Goal: Navigation & Orientation: Find specific page/section

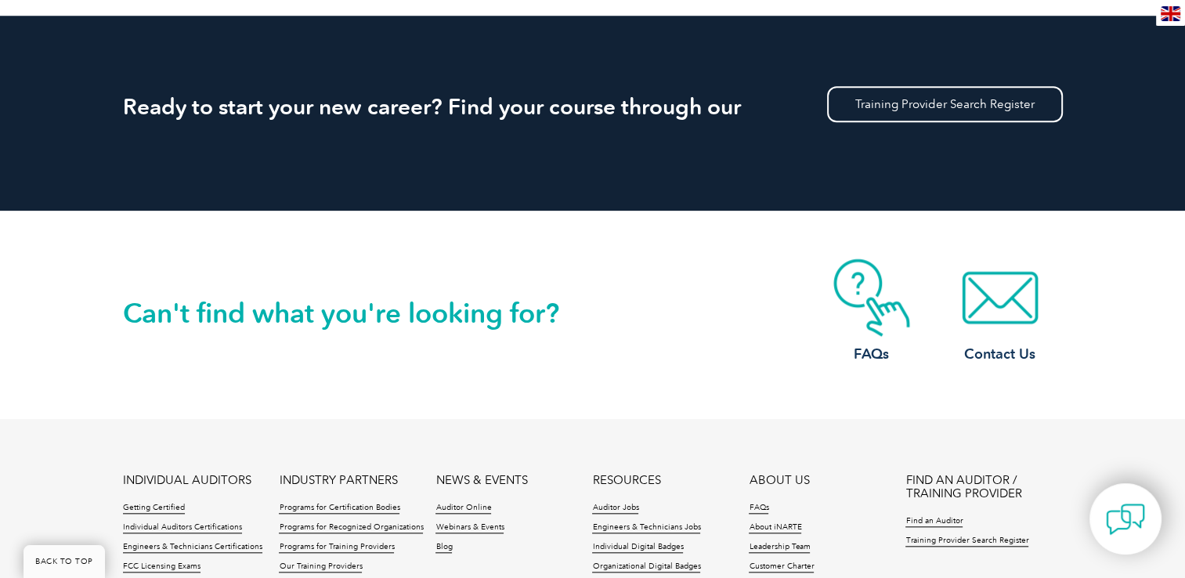
scroll to position [1187, 0]
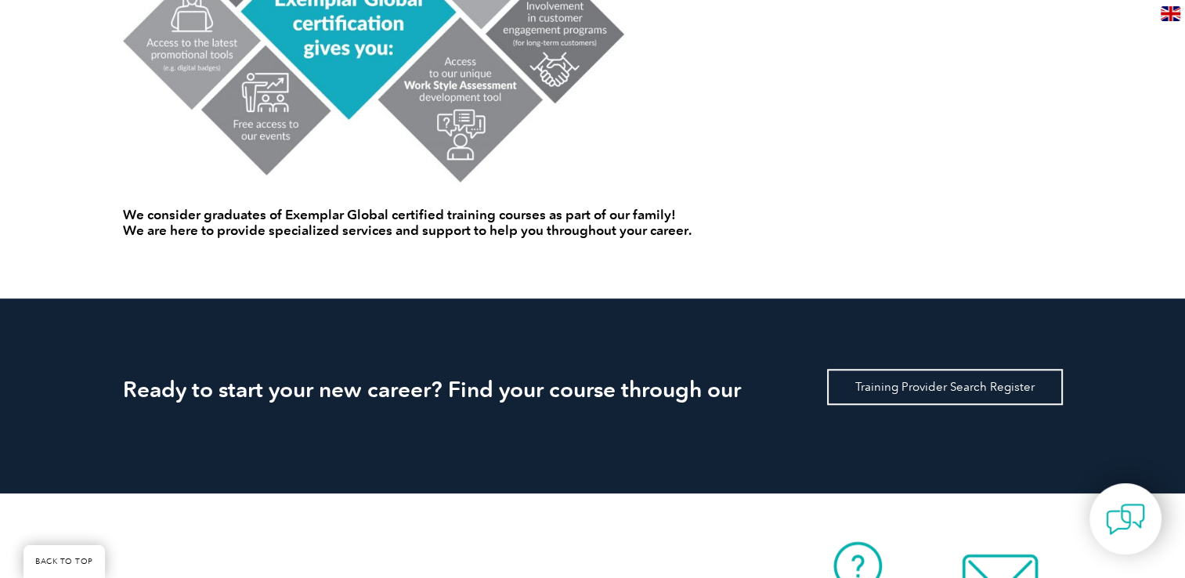
click at [862, 377] on link "Training Provider Search Register" at bounding box center [945, 387] width 236 height 36
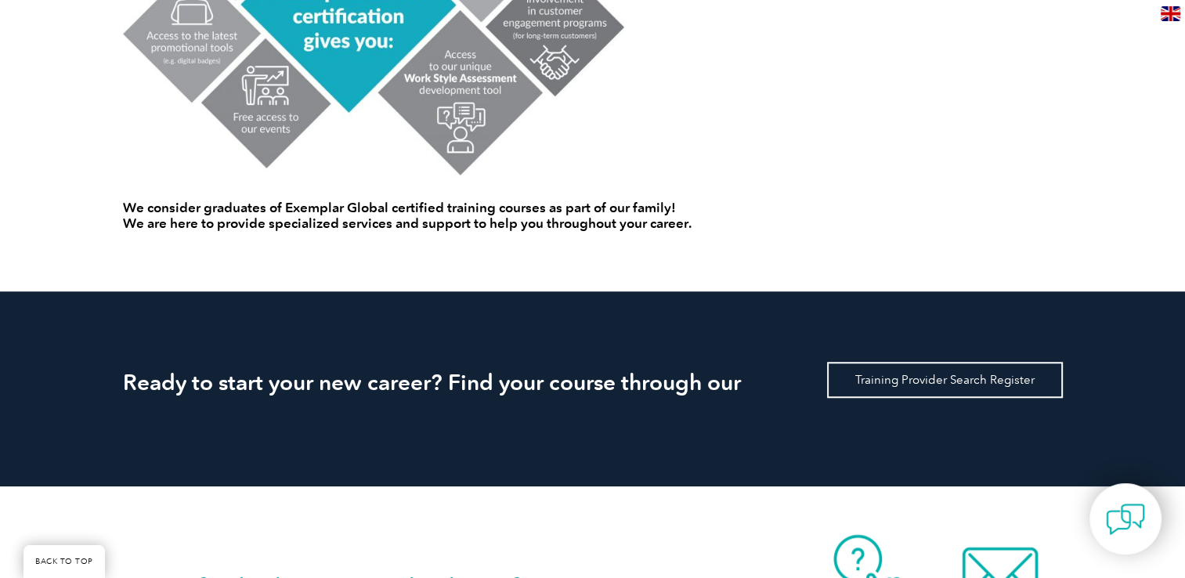
scroll to position [1253, 0]
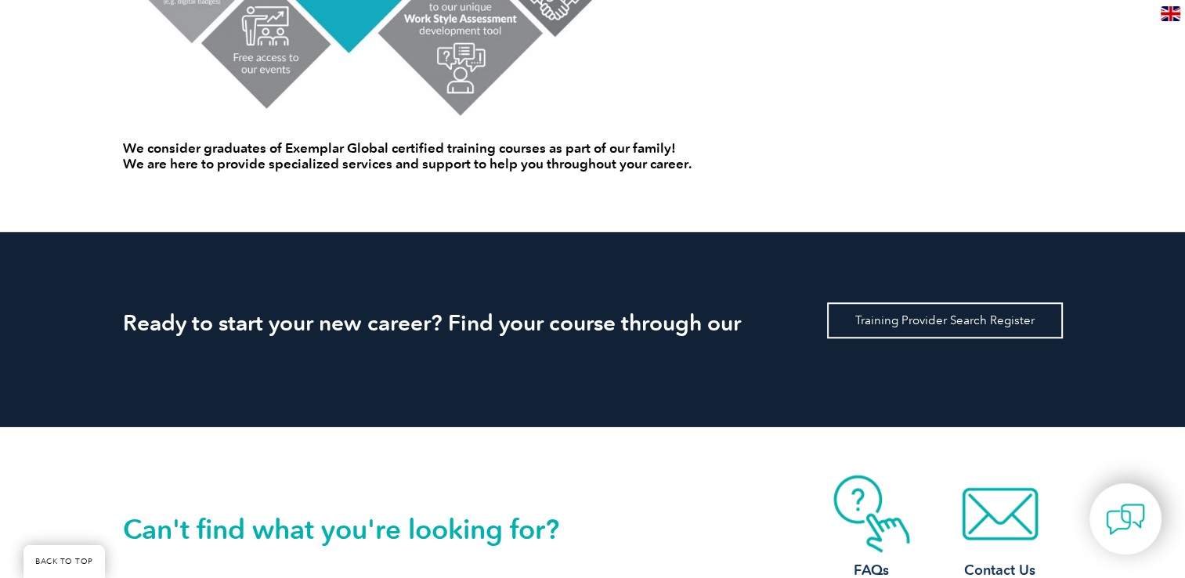
click at [915, 320] on link "Training Provider Search Register" at bounding box center [945, 320] width 236 height 36
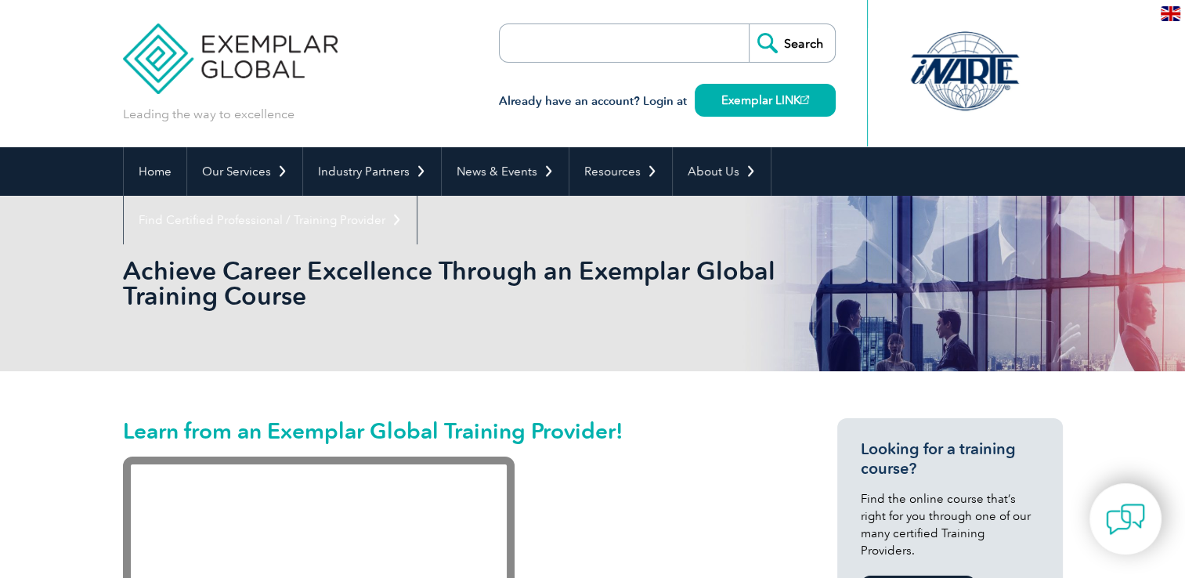
click at [537, 33] on input "search" at bounding box center [590, 43] width 164 height 38
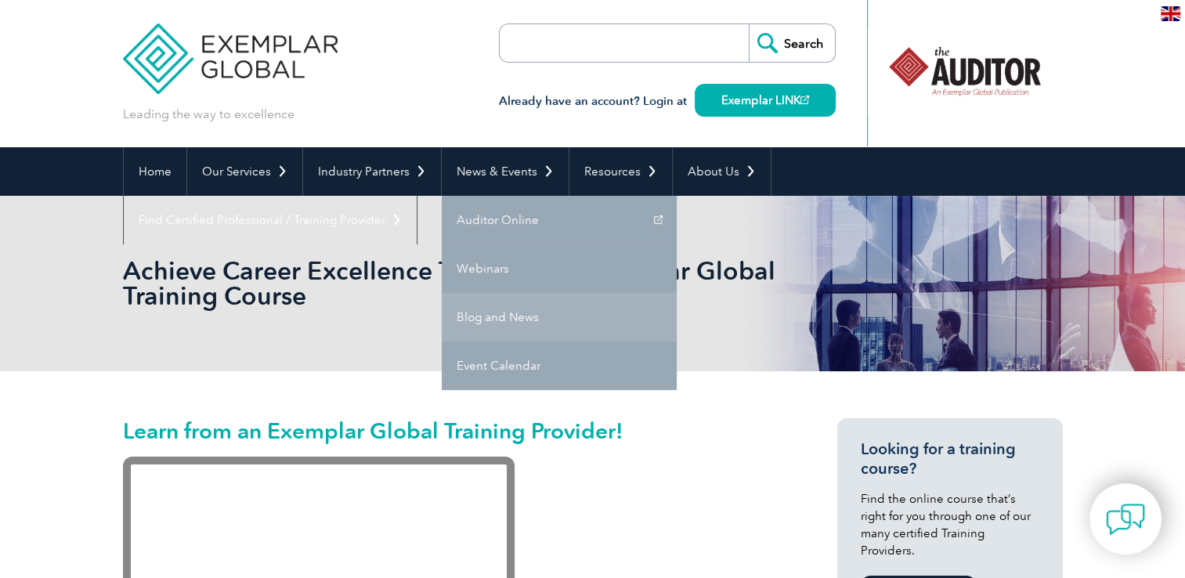
click at [492, 321] on link "Blog and News" at bounding box center [559, 317] width 235 height 49
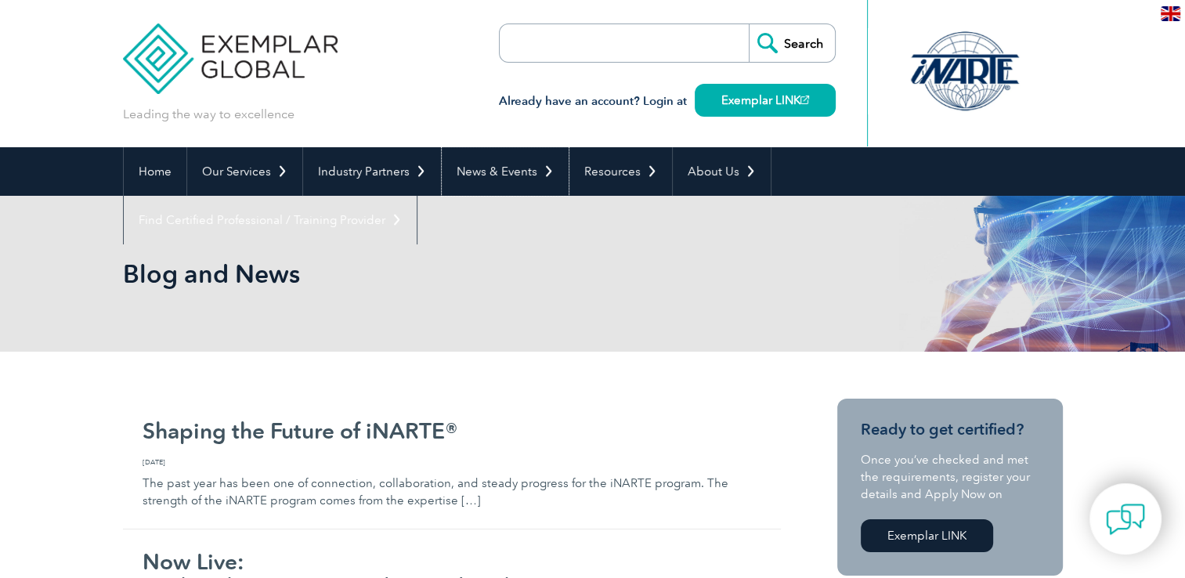
click at [526, 168] on link "News & Events" at bounding box center [505, 171] width 127 height 49
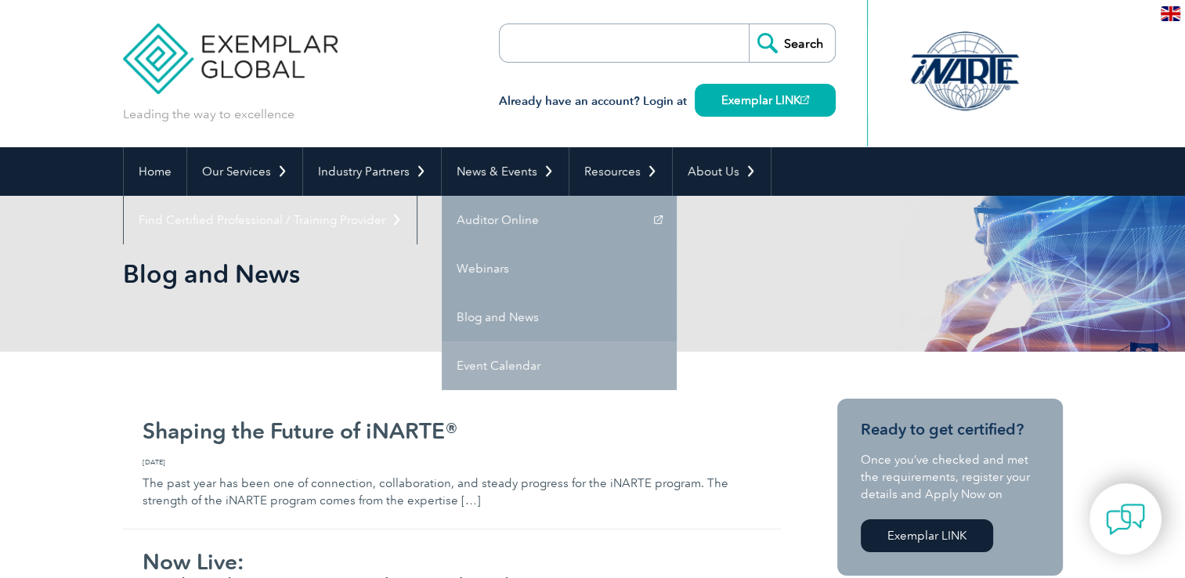
click at [498, 362] on link "Event Calendar" at bounding box center [559, 365] width 235 height 49
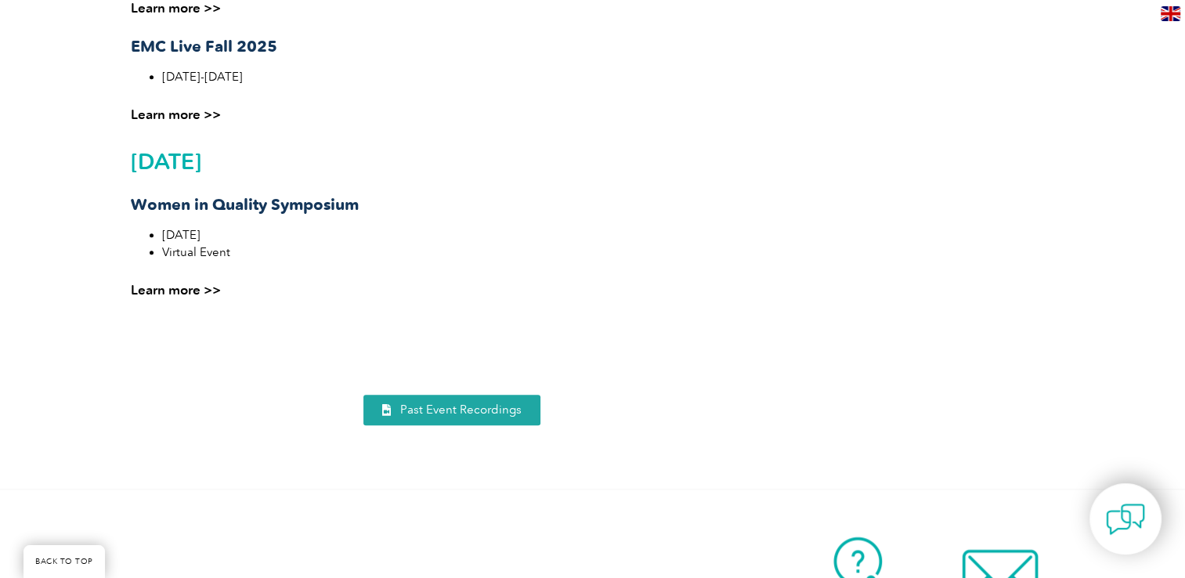
scroll to position [1488, 0]
